Goal: Check status: Check status

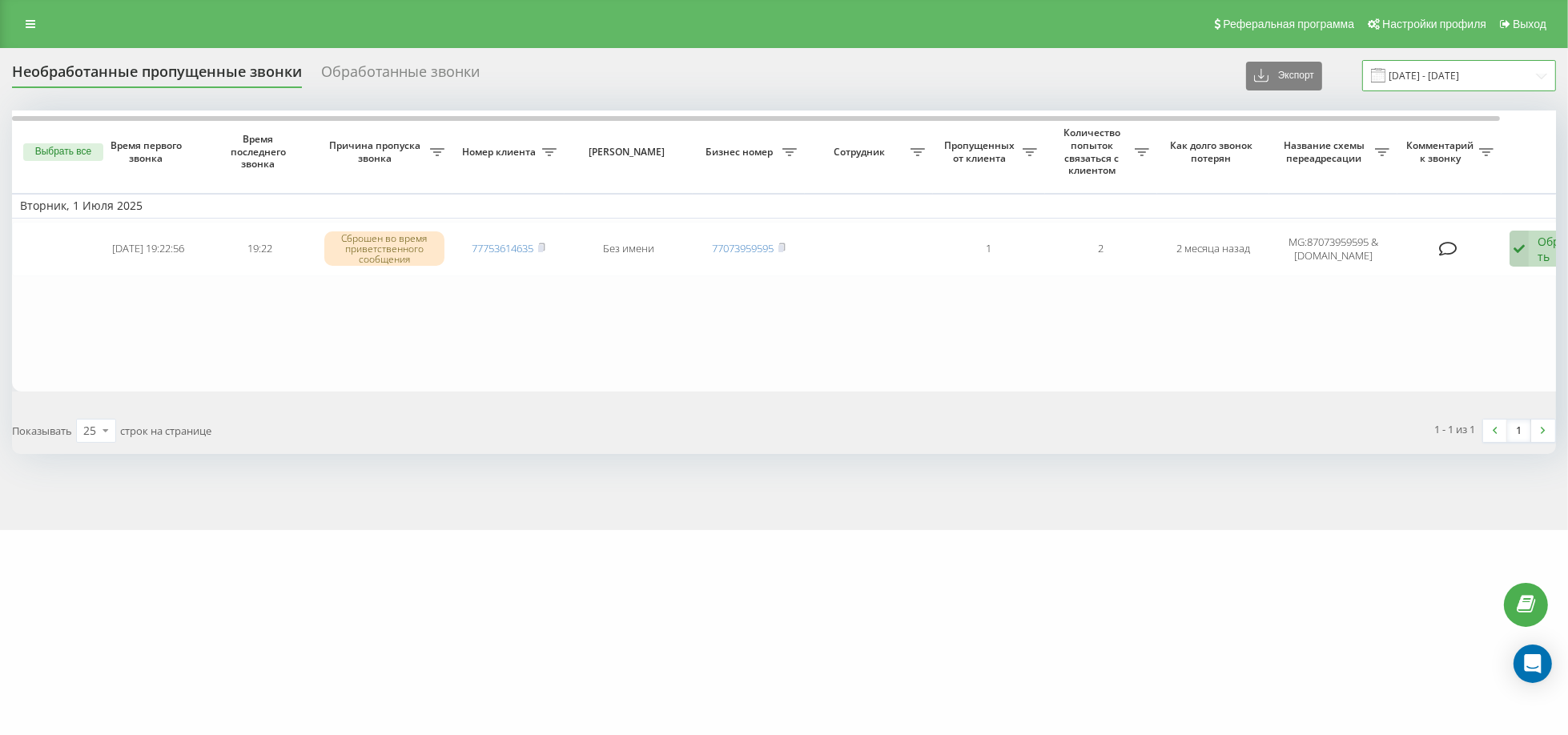
click at [1467, 81] on input "01.07.2025 - 01.07.2025" at bounding box center [1459, 75] width 193 height 31
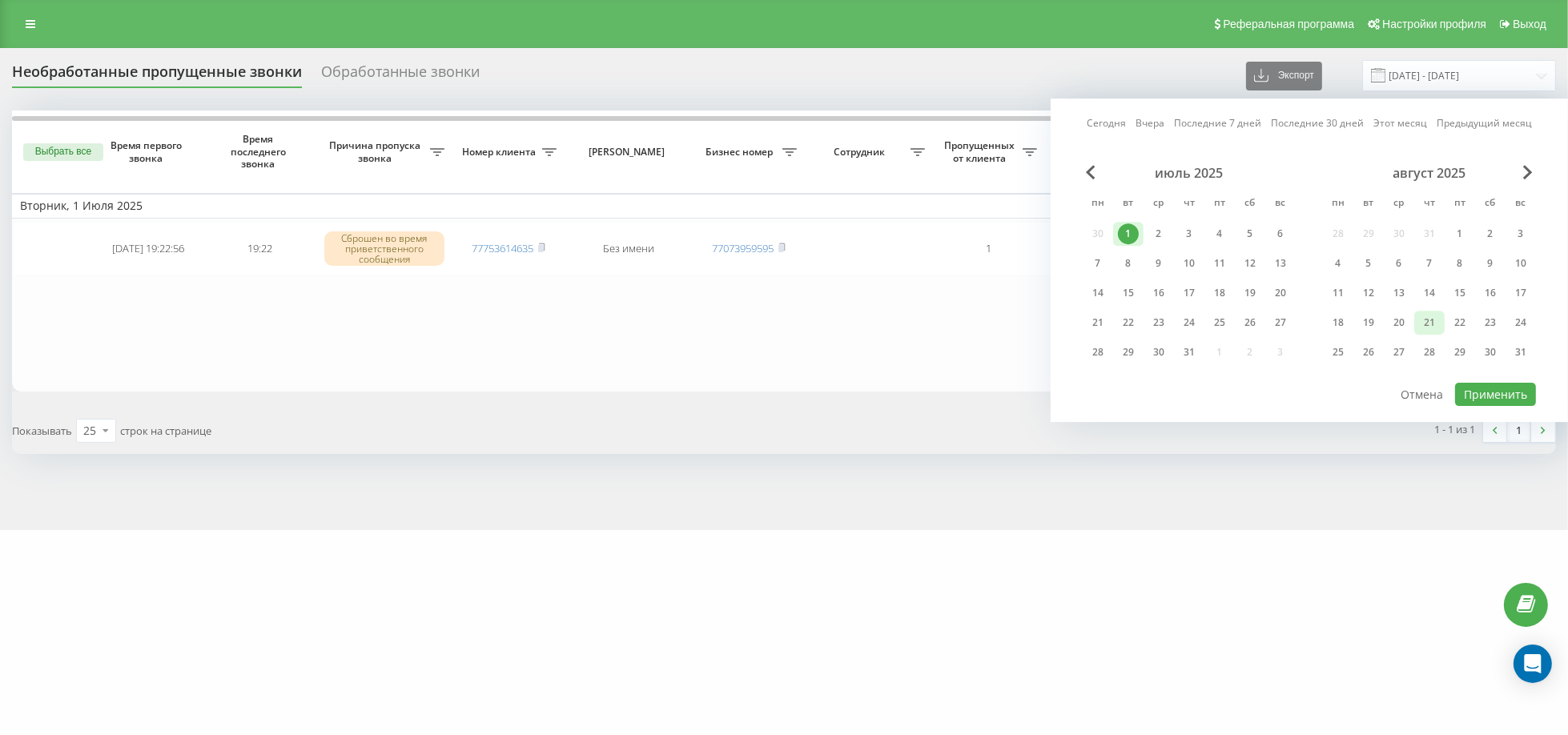
click at [1433, 324] on div "21" at bounding box center [1429, 322] width 20 height 20
click at [1393, 324] on div "20" at bounding box center [1398, 322] width 20 height 20
click at [1494, 391] on button "Применить" at bounding box center [1494, 395] width 81 height 23
type input "[DATE] - [DATE]"
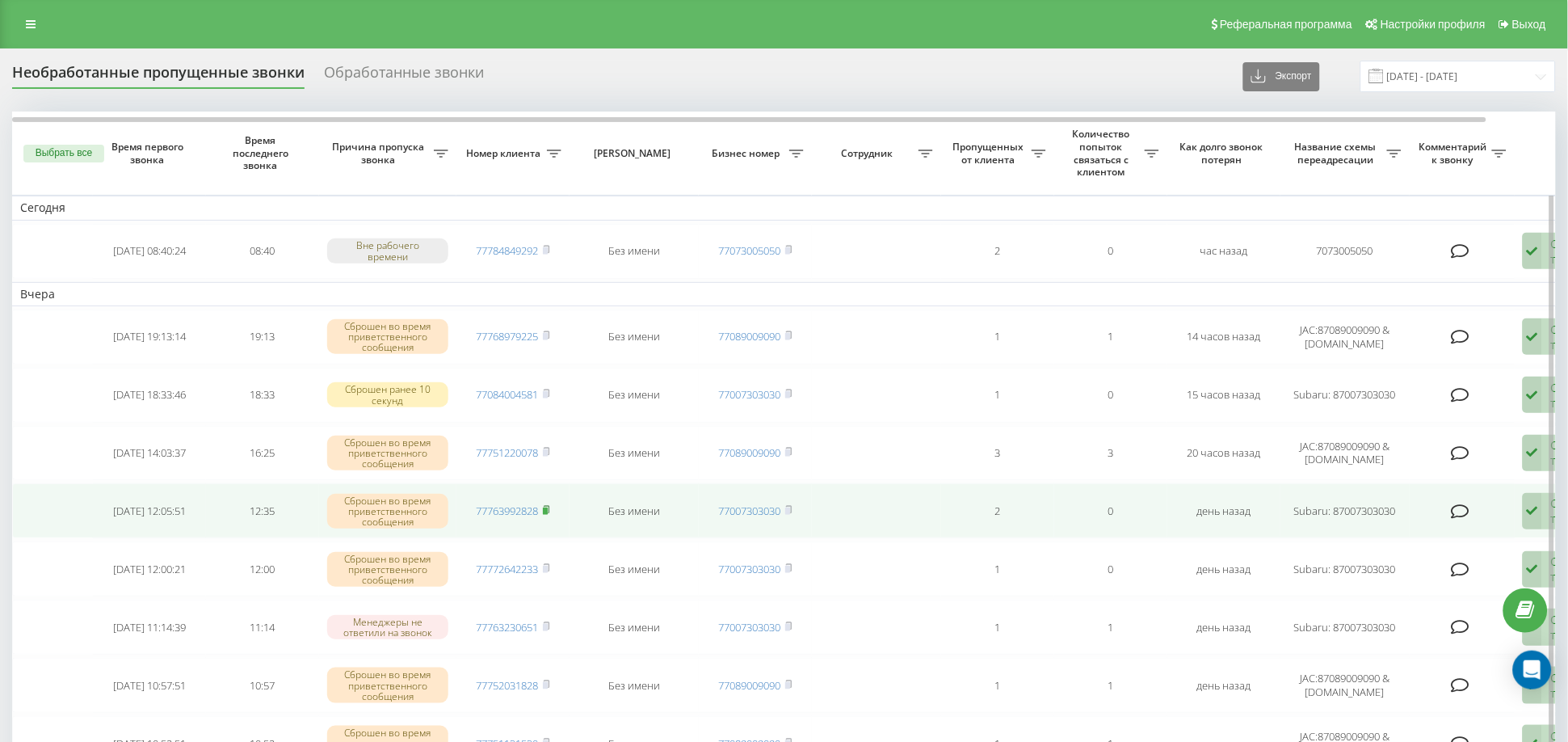
click at [544, 507] on rect at bounding box center [545, 511] width 4 height 7
